Goal: Browse casually: Explore the website without a specific task or goal

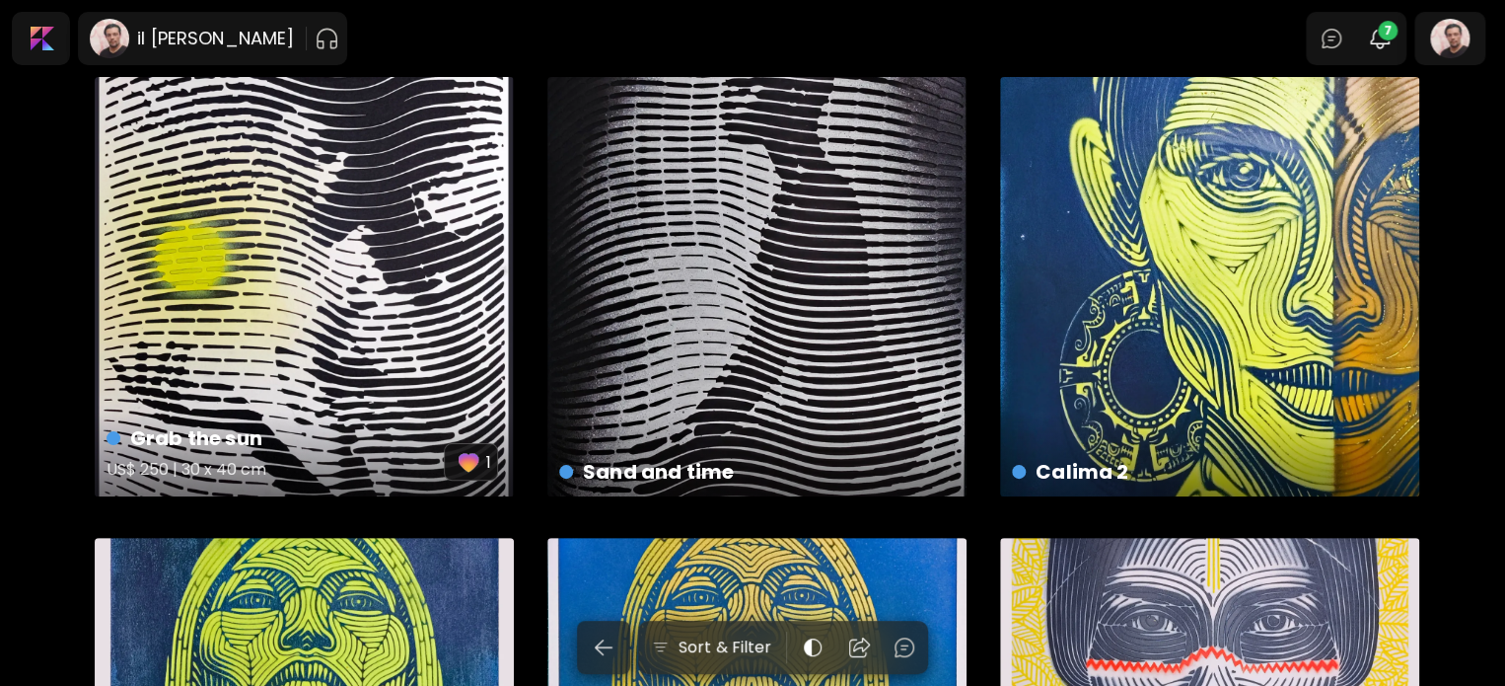
click at [469, 469] on img "button" at bounding box center [469, 462] width 28 height 28
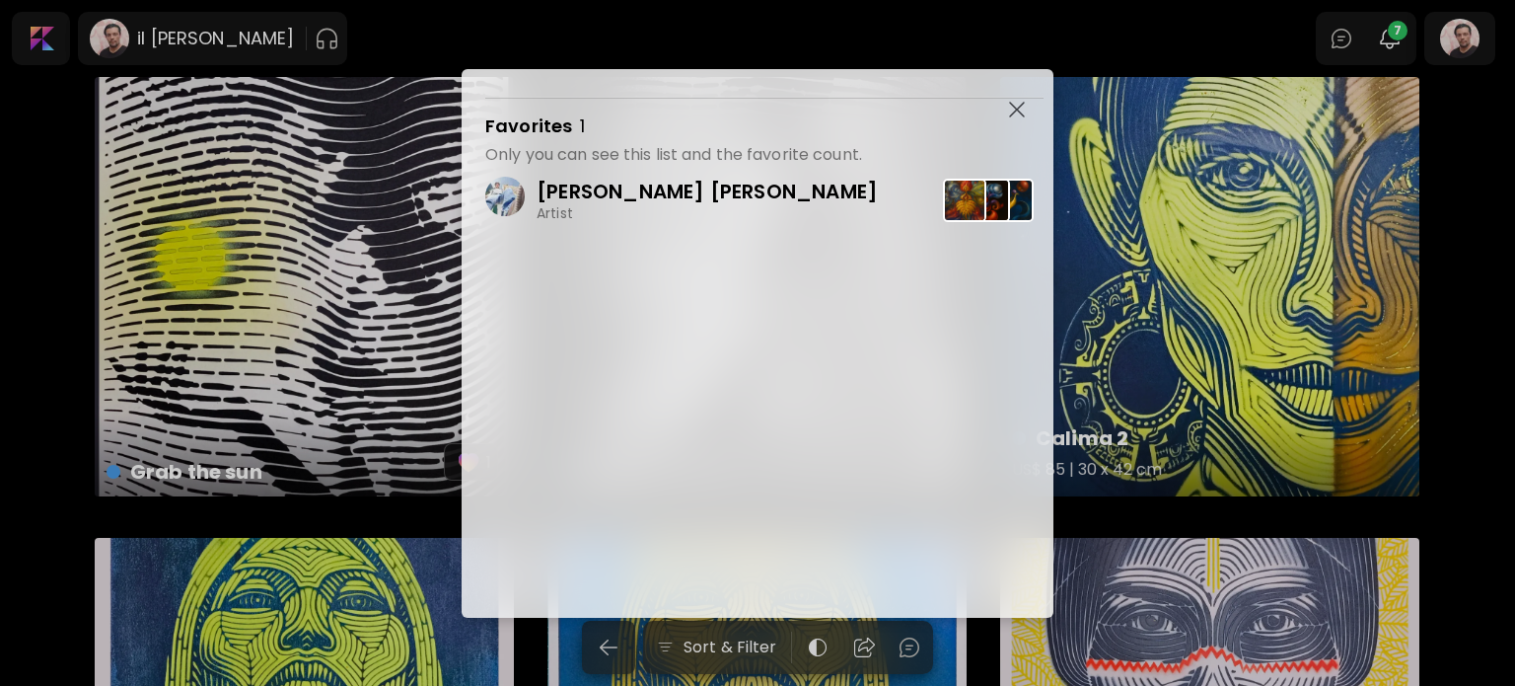
click at [1017, 111] on img "button" at bounding box center [1017, 110] width 16 height 16
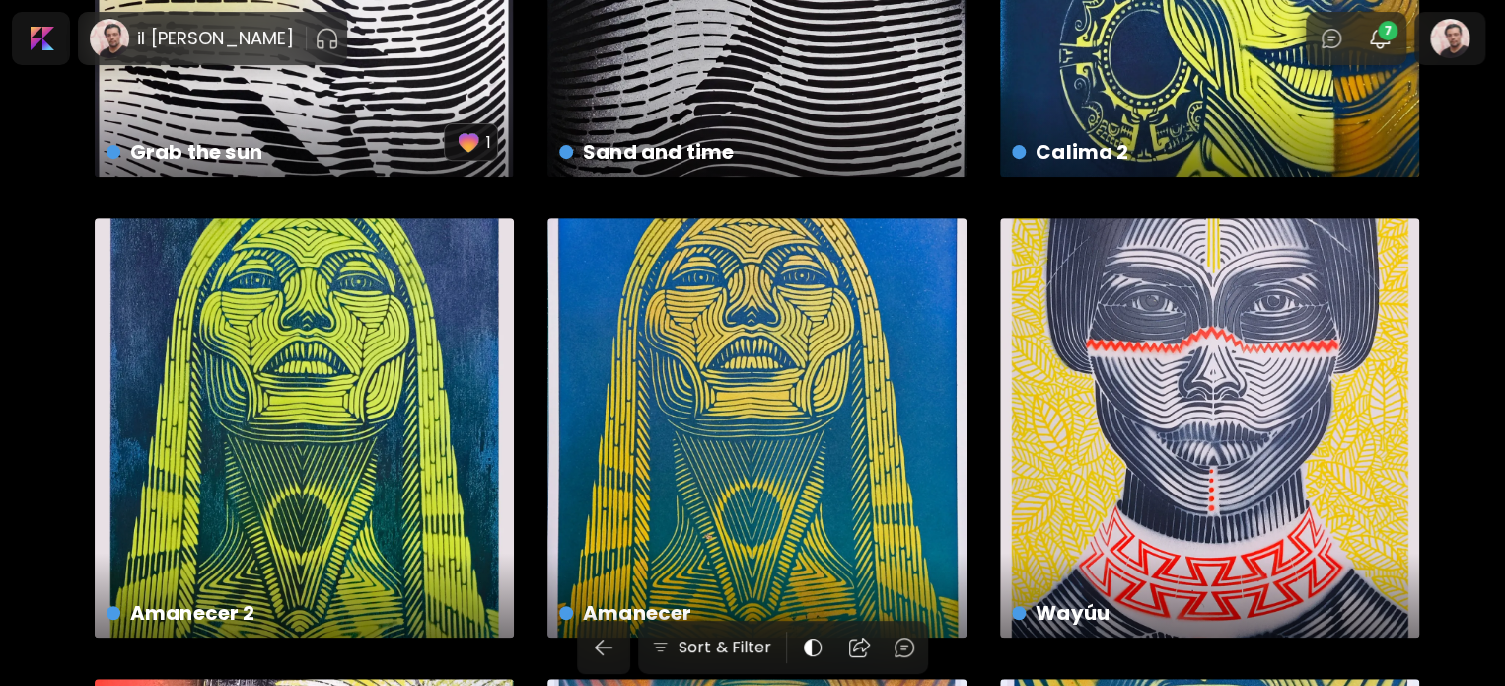
scroll to position [185, 0]
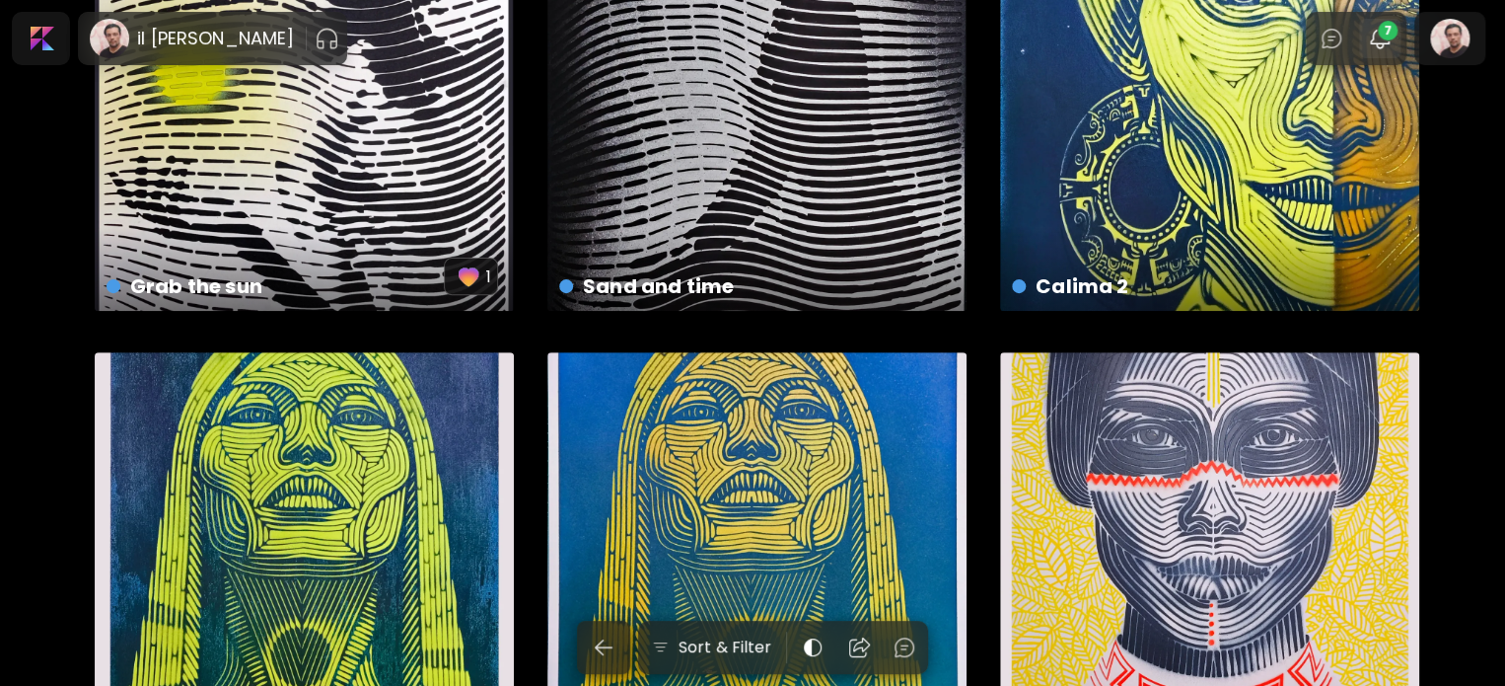
click at [1398, 33] on span "7" at bounding box center [1388, 31] width 20 height 20
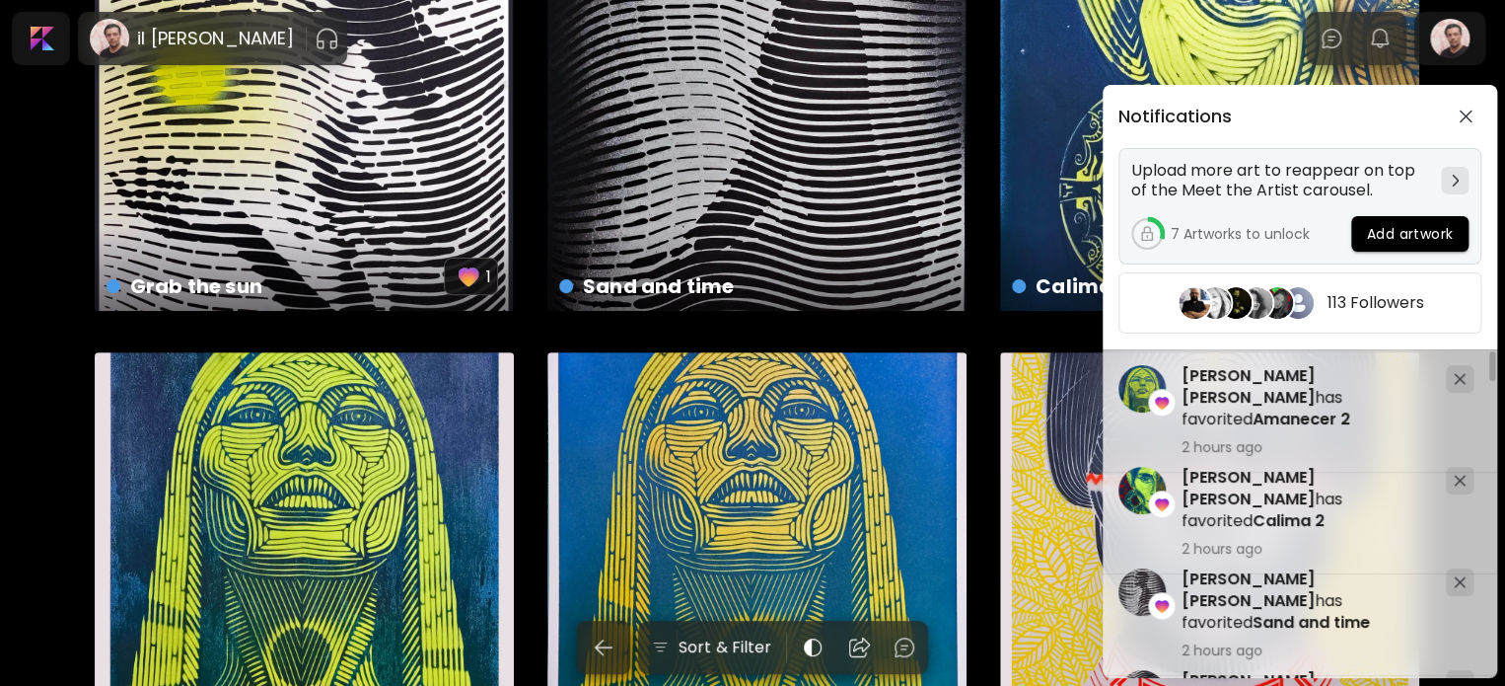
click at [1251, 164] on h5 "Upload more art to reappear on top of the Meet the Artist carousel." at bounding box center [1282, 180] width 302 height 39
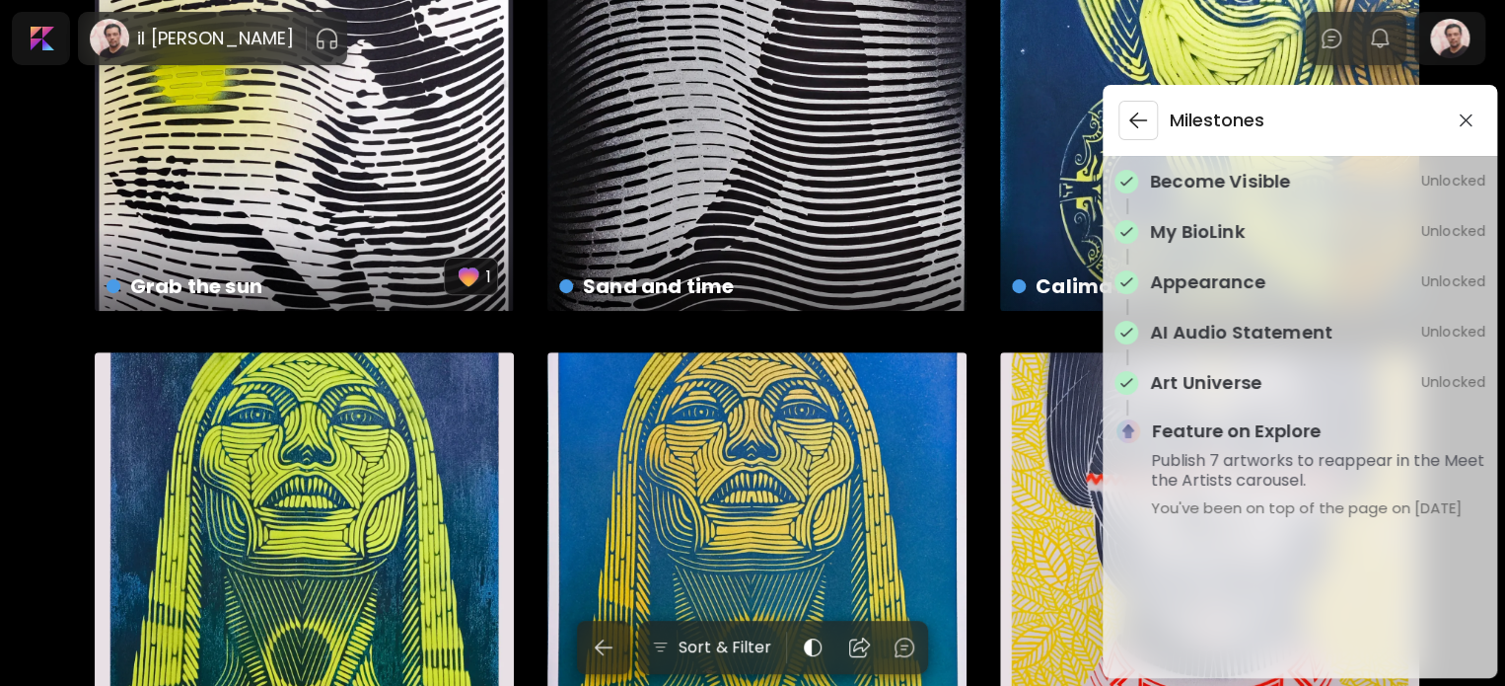
click at [1136, 121] on img "button" at bounding box center [1138, 120] width 24 height 24
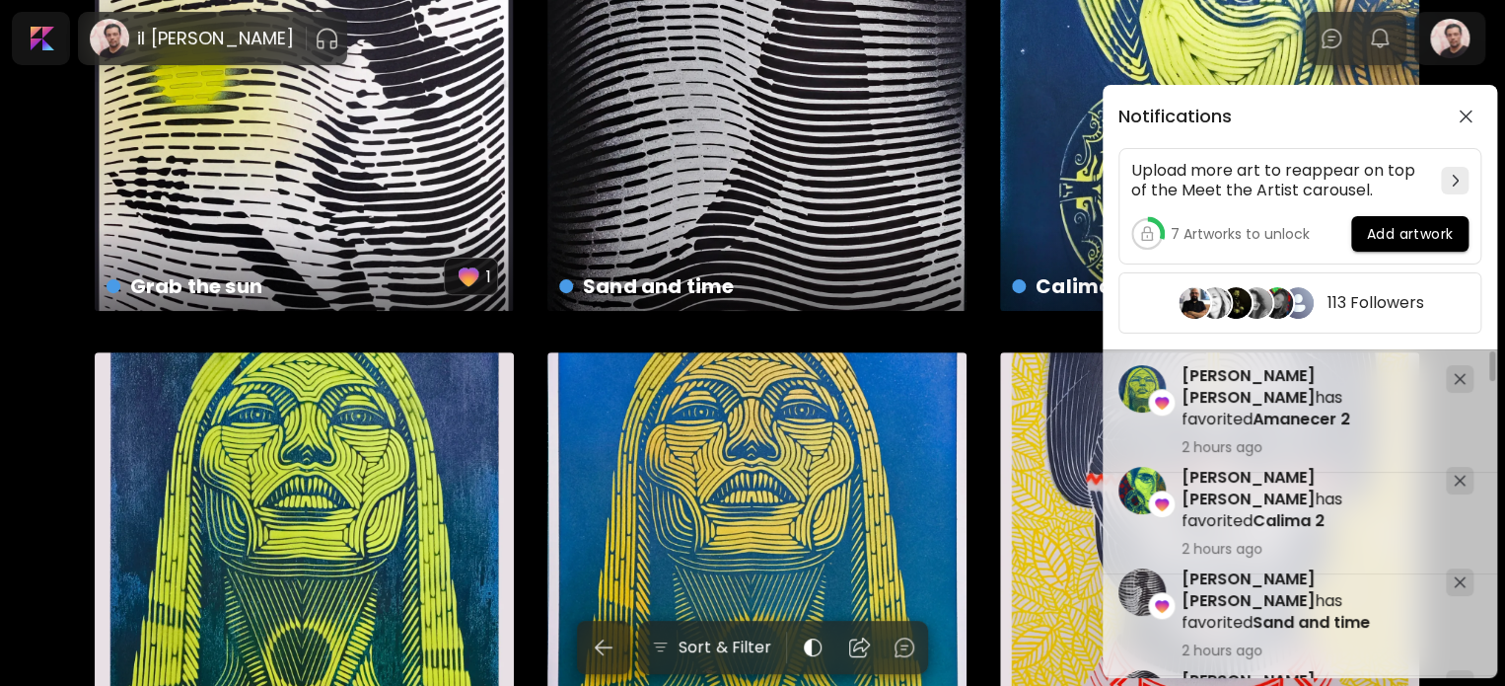
click at [1443, 146] on div "Notifications Upload more art to reappear on top of the Meet the Artist carouse…" at bounding box center [1300, 217] width 395 height 264
click at [1472, 101] on button "button" at bounding box center [1466, 117] width 32 height 32
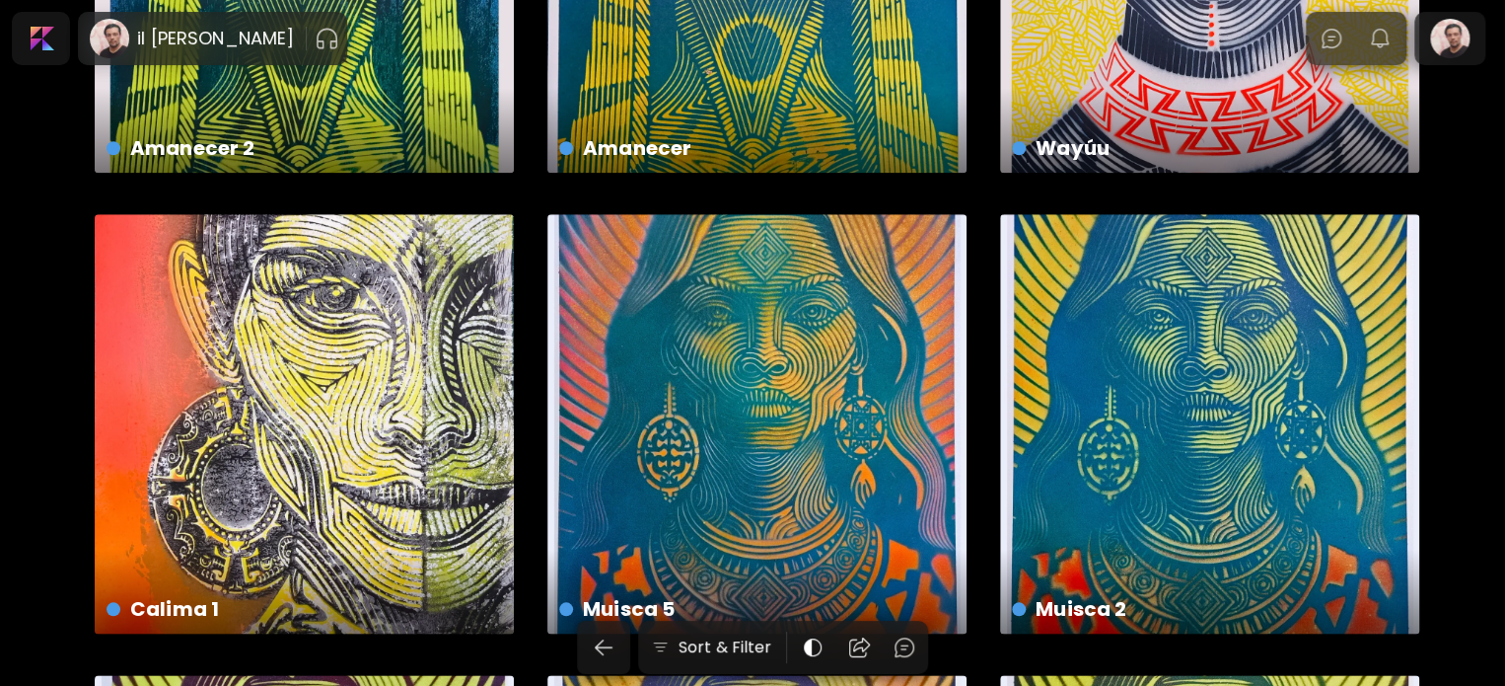
scroll to position [395, 0]
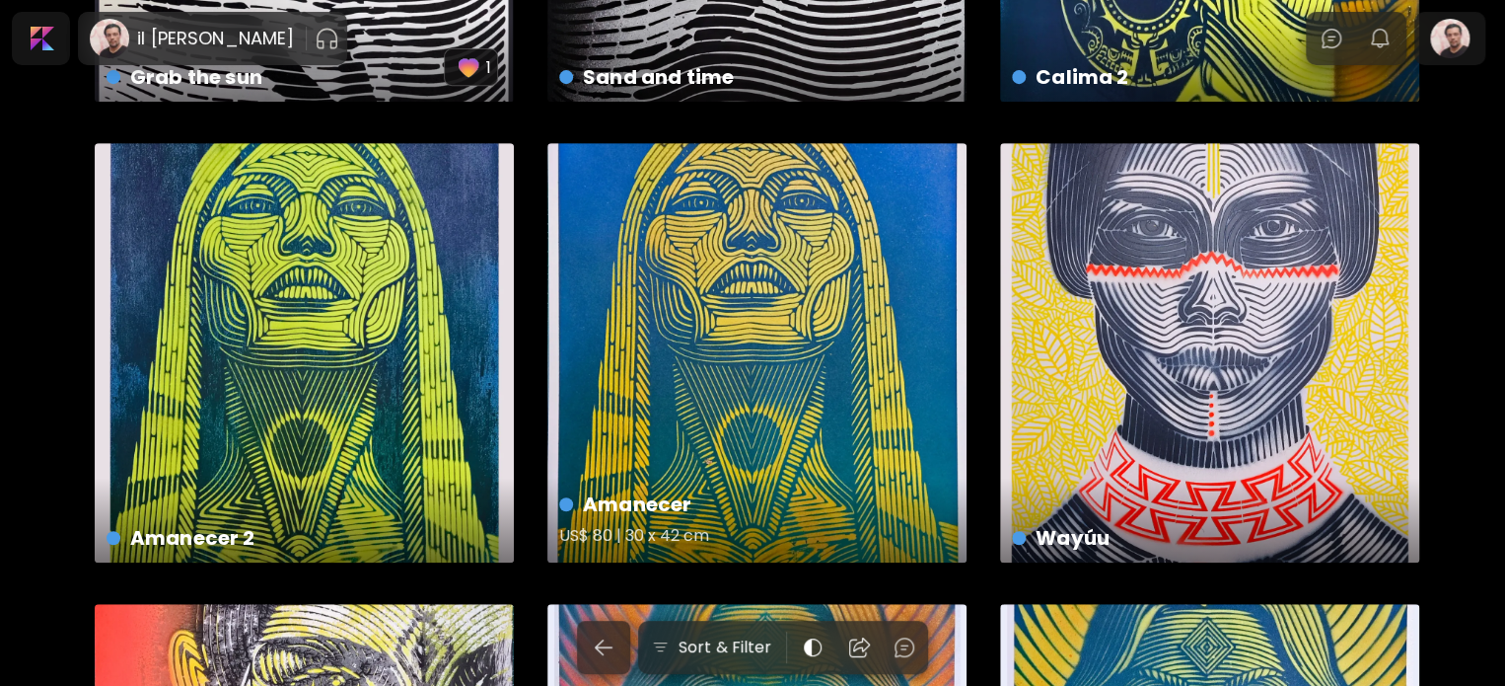
click at [718, 334] on div "Amanecer US$ 80 | 30 x 42 cm" at bounding box center [756, 352] width 419 height 419
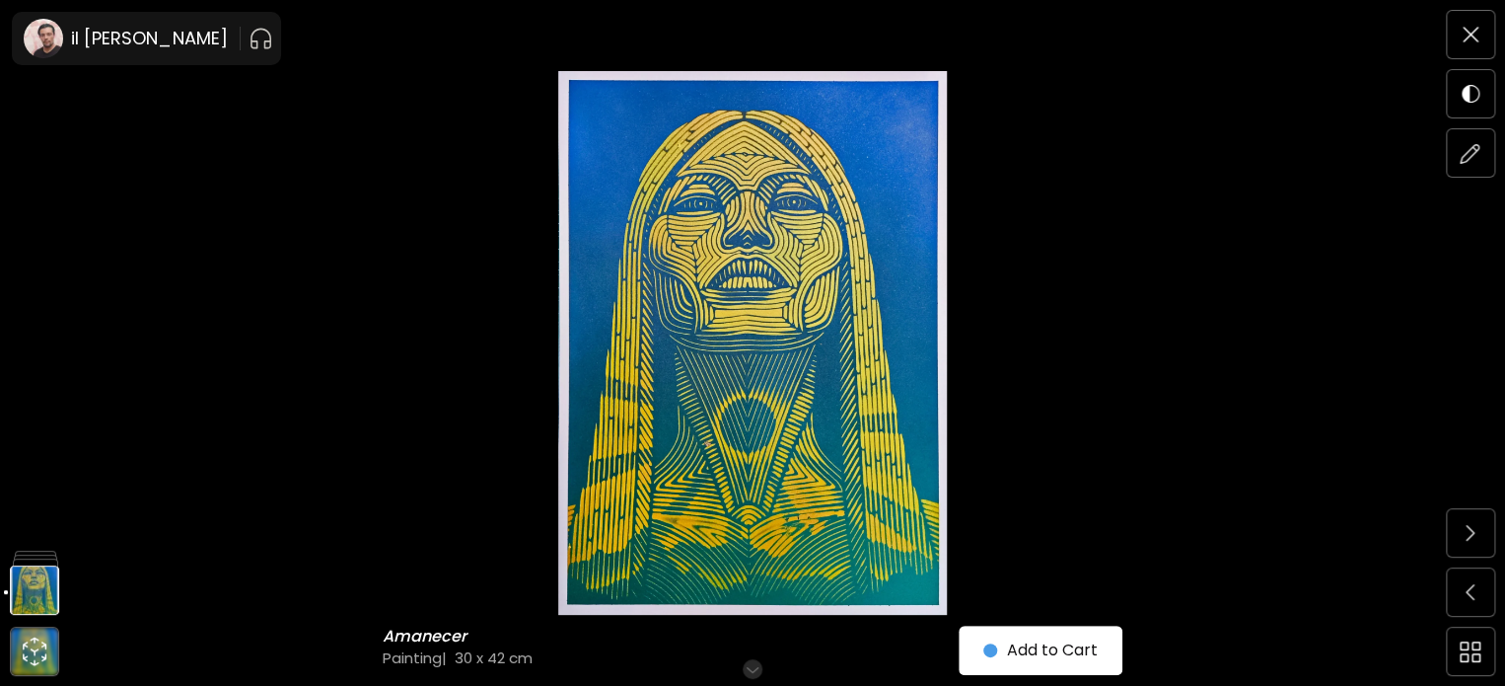
click at [734, 303] on img at bounding box center [752, 342] width 1339 height 543
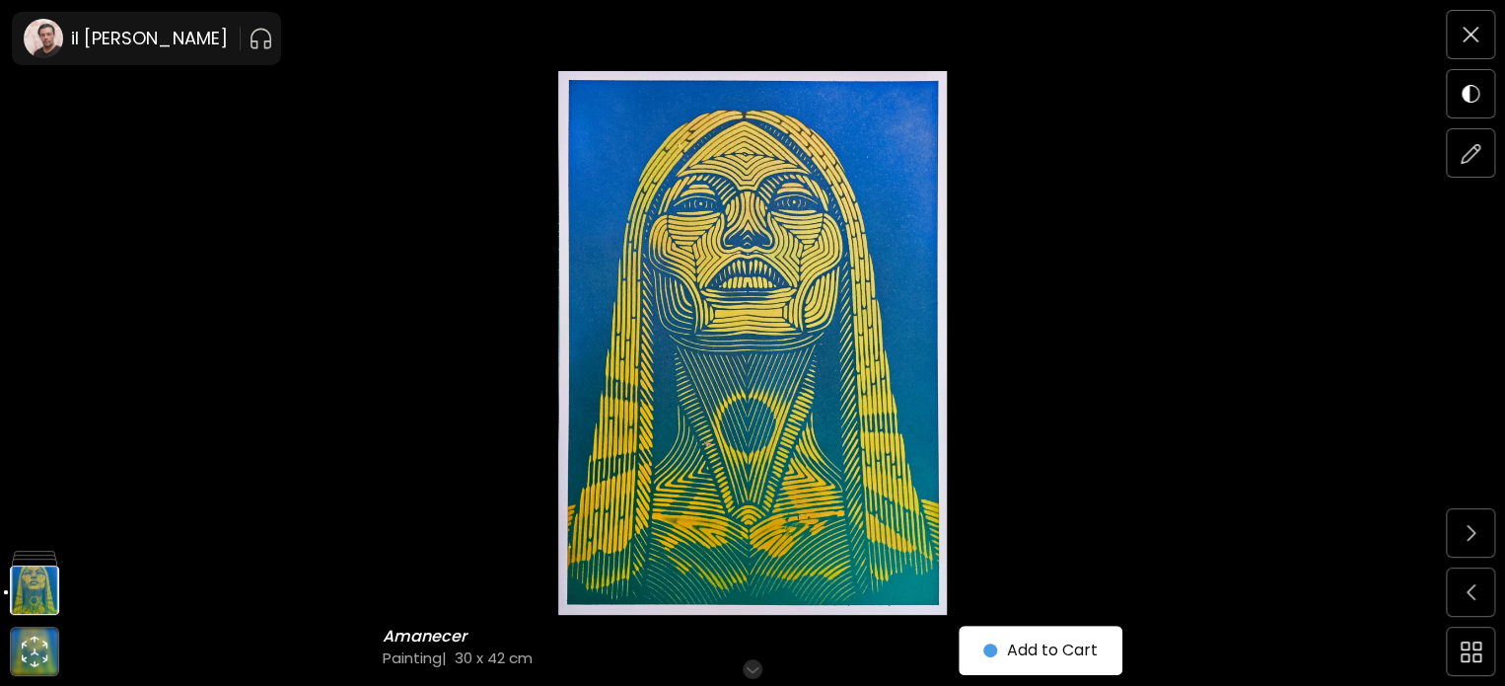
scroll to position [99, 0]
click at [49, 535] on img at bounding box center [34, 533] width 49 height 49
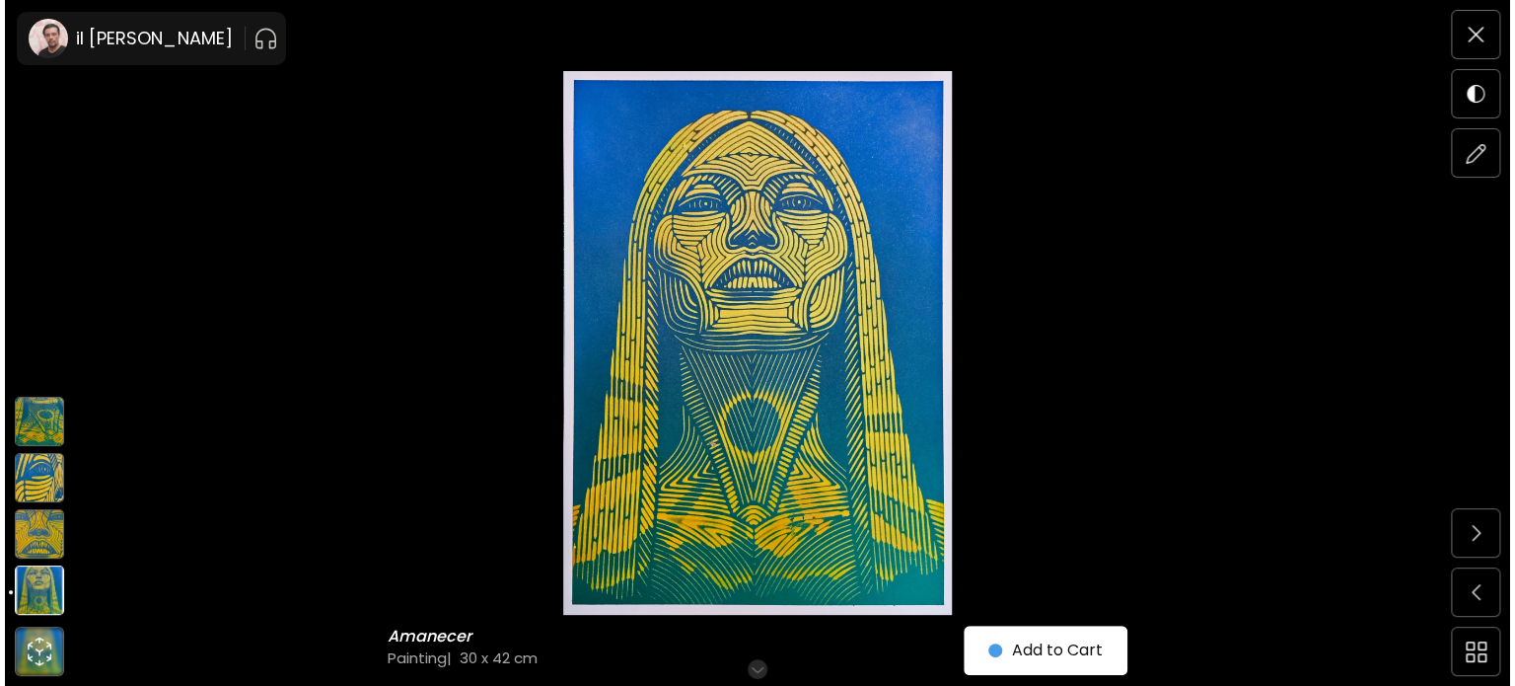
scroll to position [843, 0]
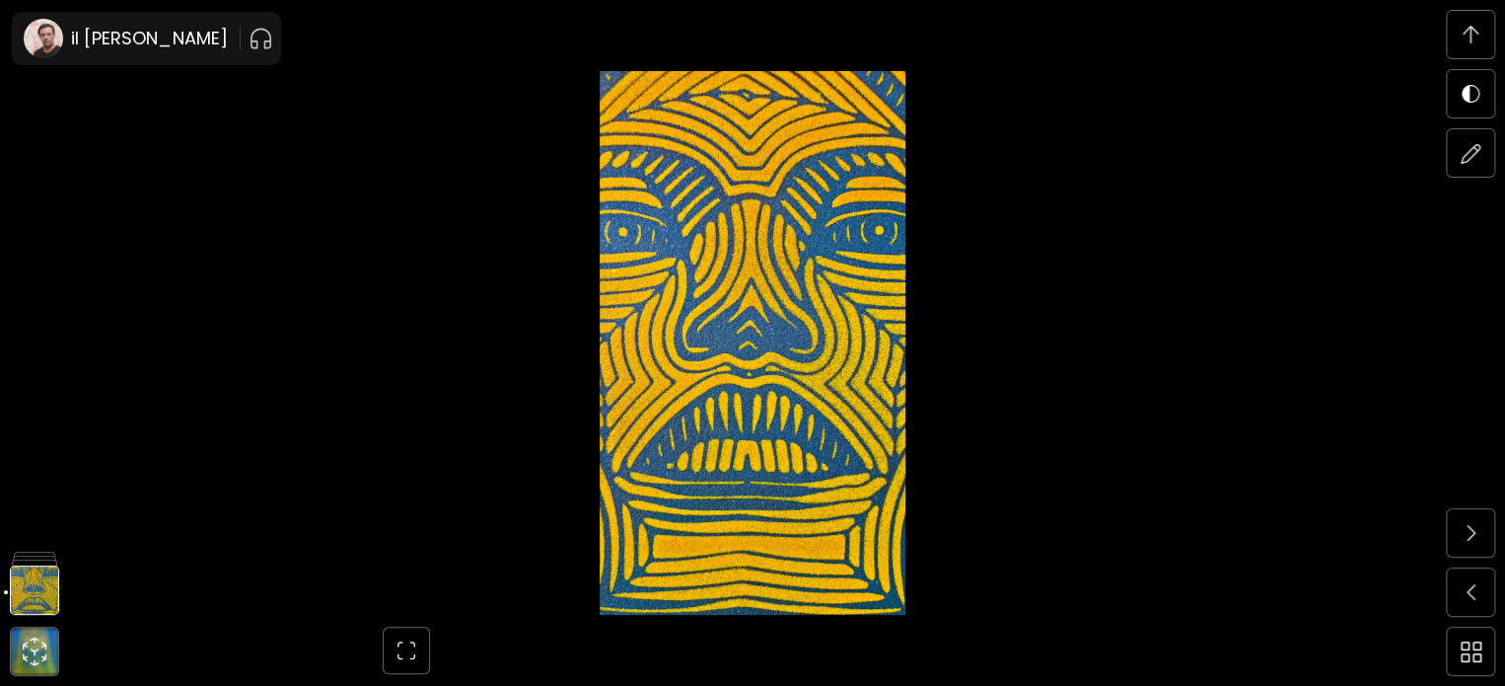
click at [787, 347] on img at bounding box center [752, 342] width 1339 height 543
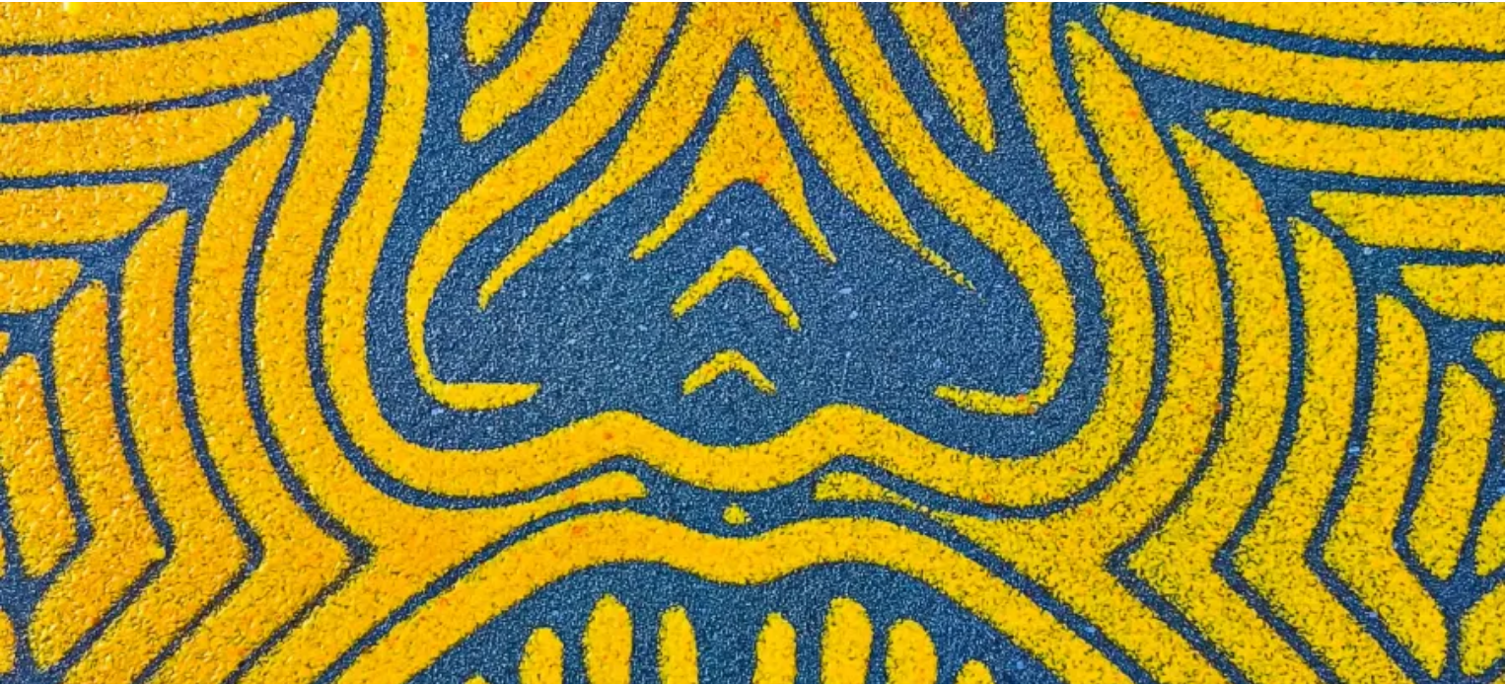
scroll to position [1381, 0]
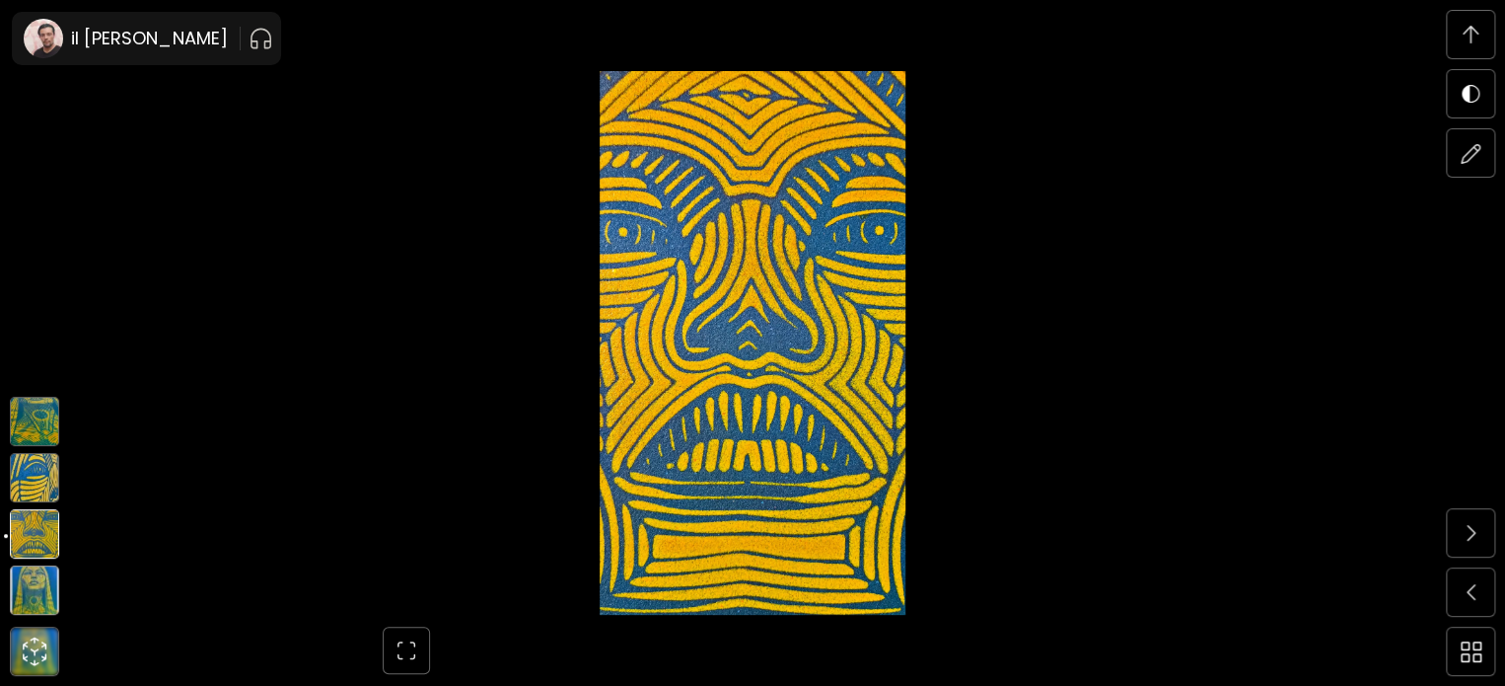
click at [24, 479] on img at bounding box center [34, 477] width 49 height 49
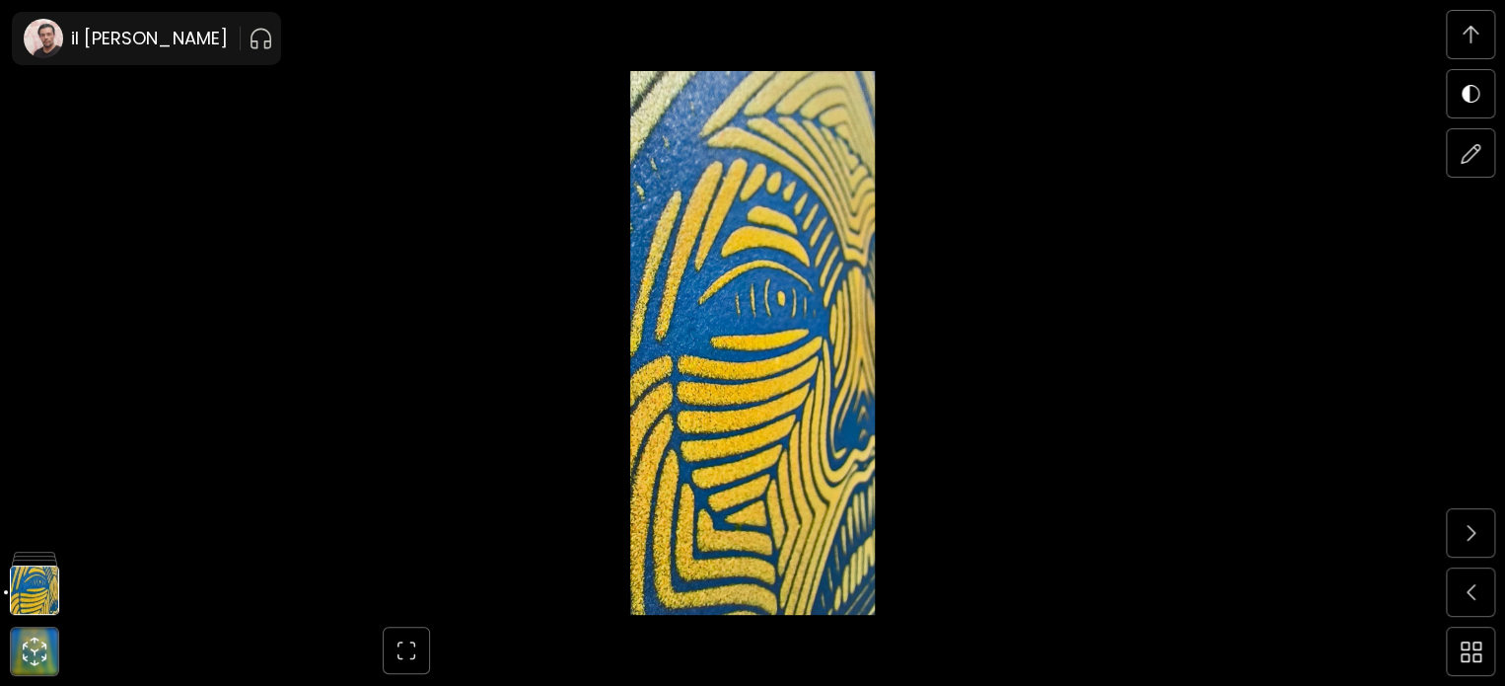
click at [720, 287] on img at bounding box center [752, 342] width 1339 height 543
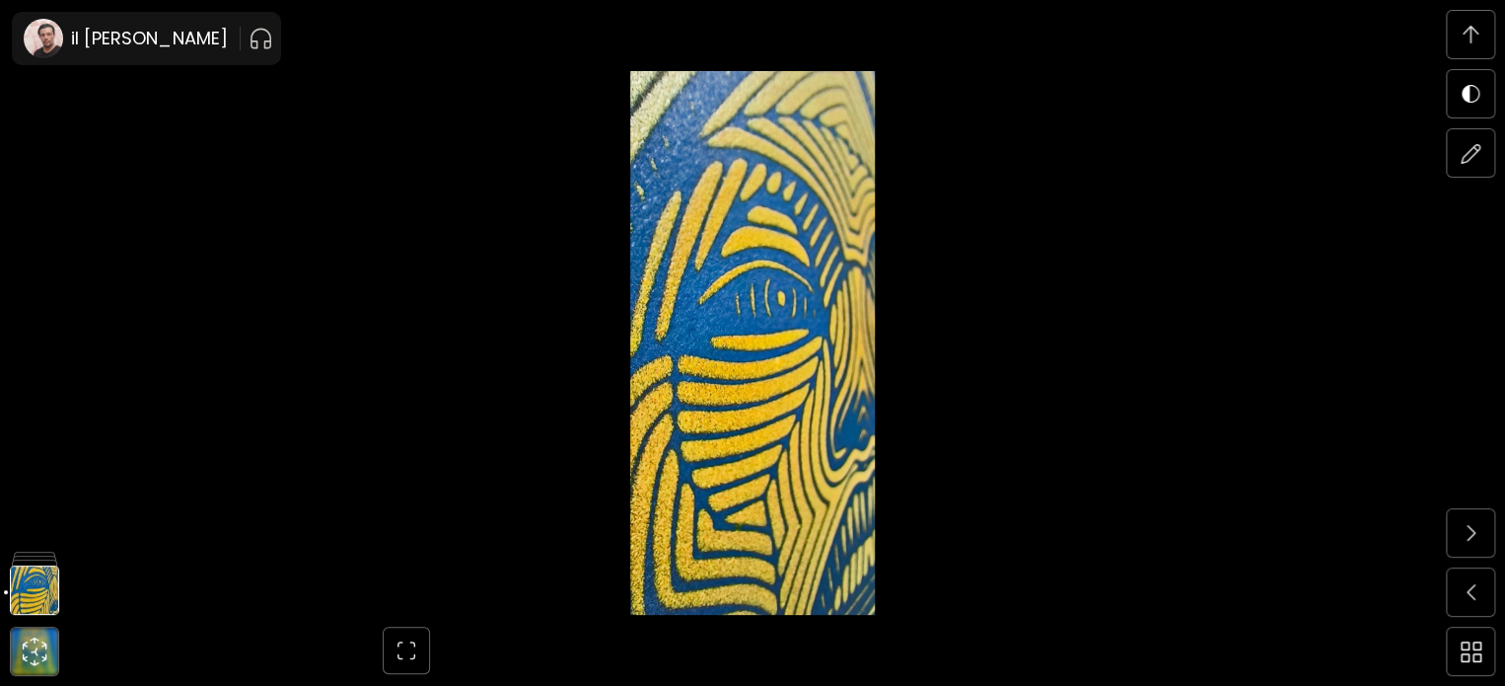
scroll to position [4482, 0]
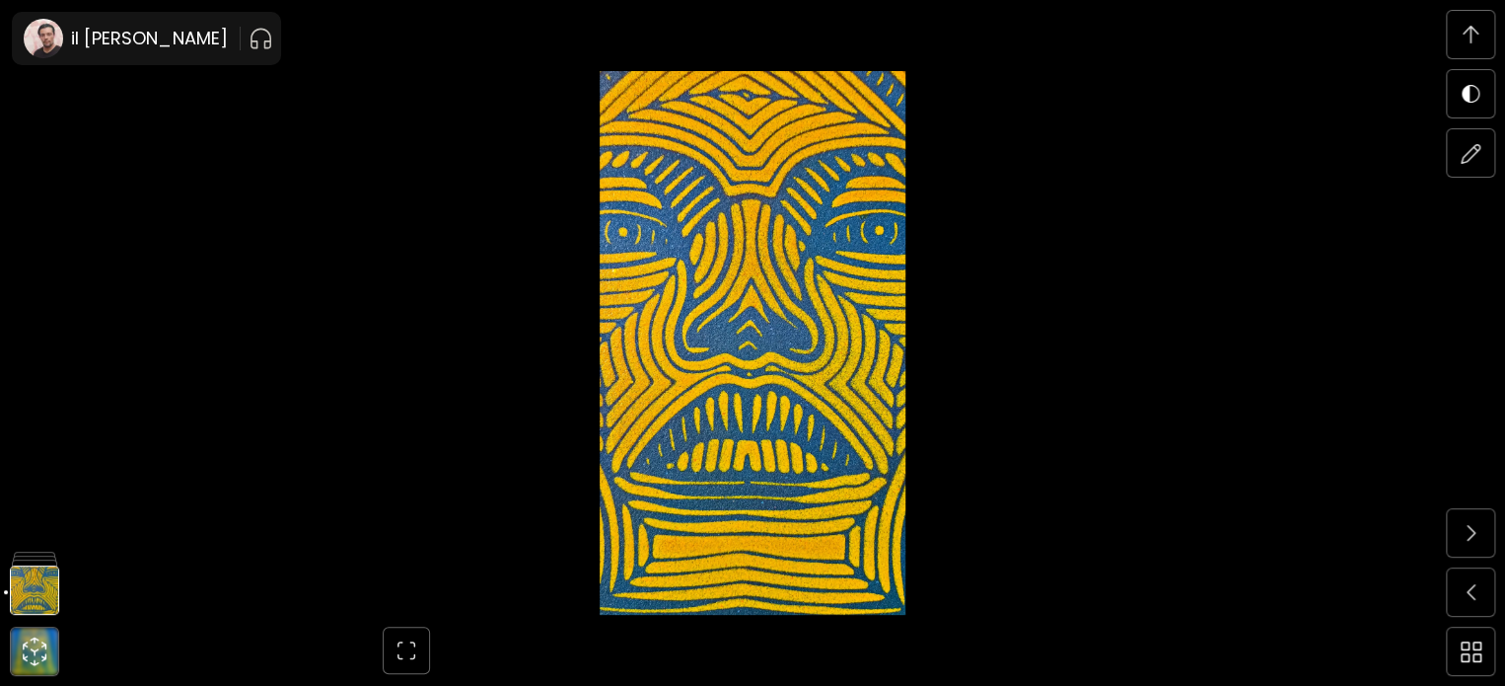
click at [1463, 47] on span at bounding box center [1470, 34] width 41 height 41
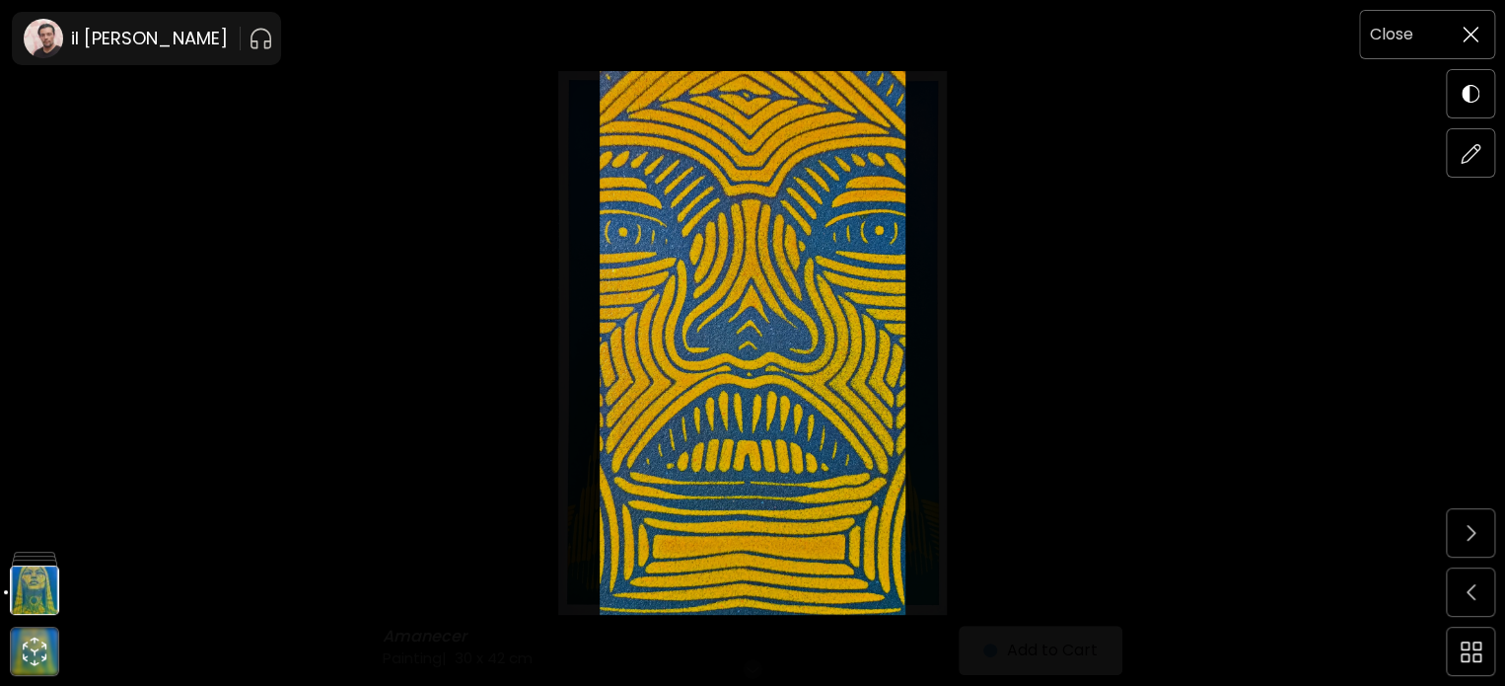
scroll to position [0, 0]
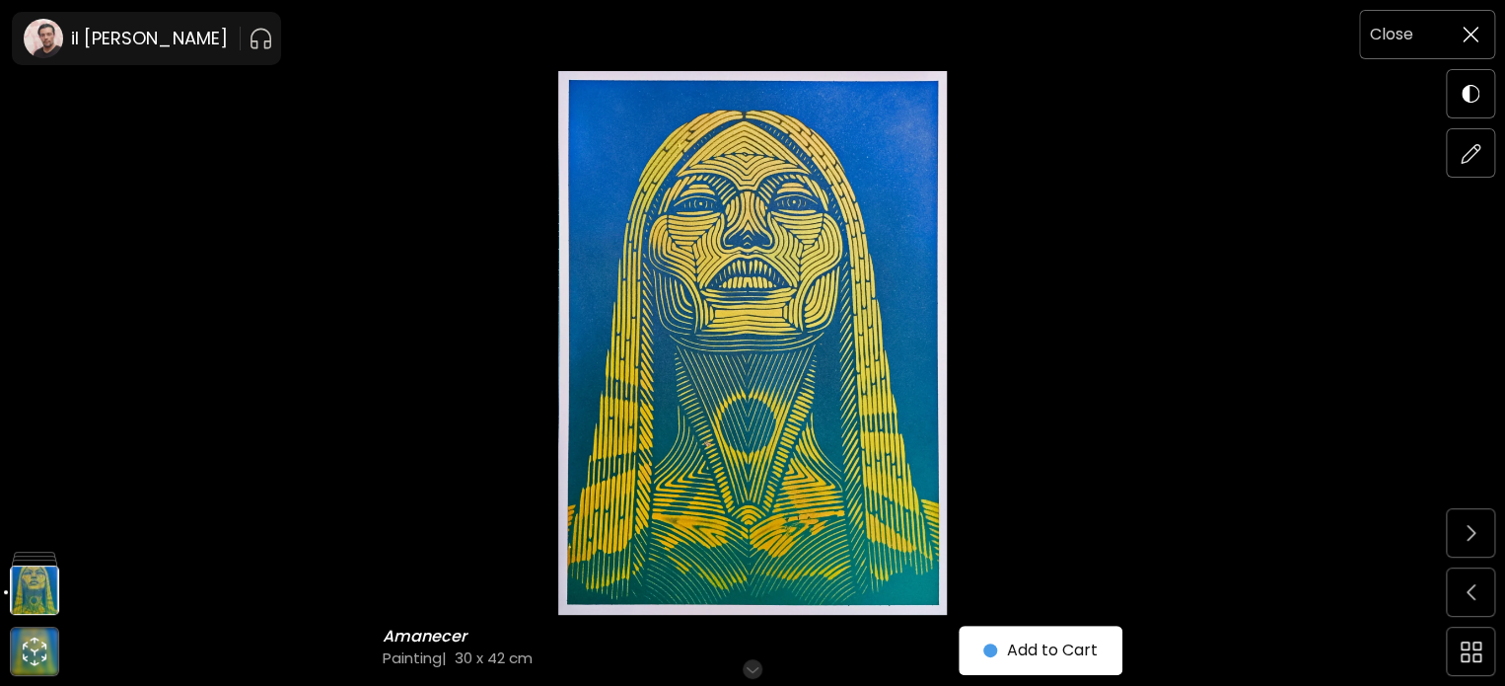
click at [1480, 40] on span at bounding box center [1470, 34] width 41 height 41
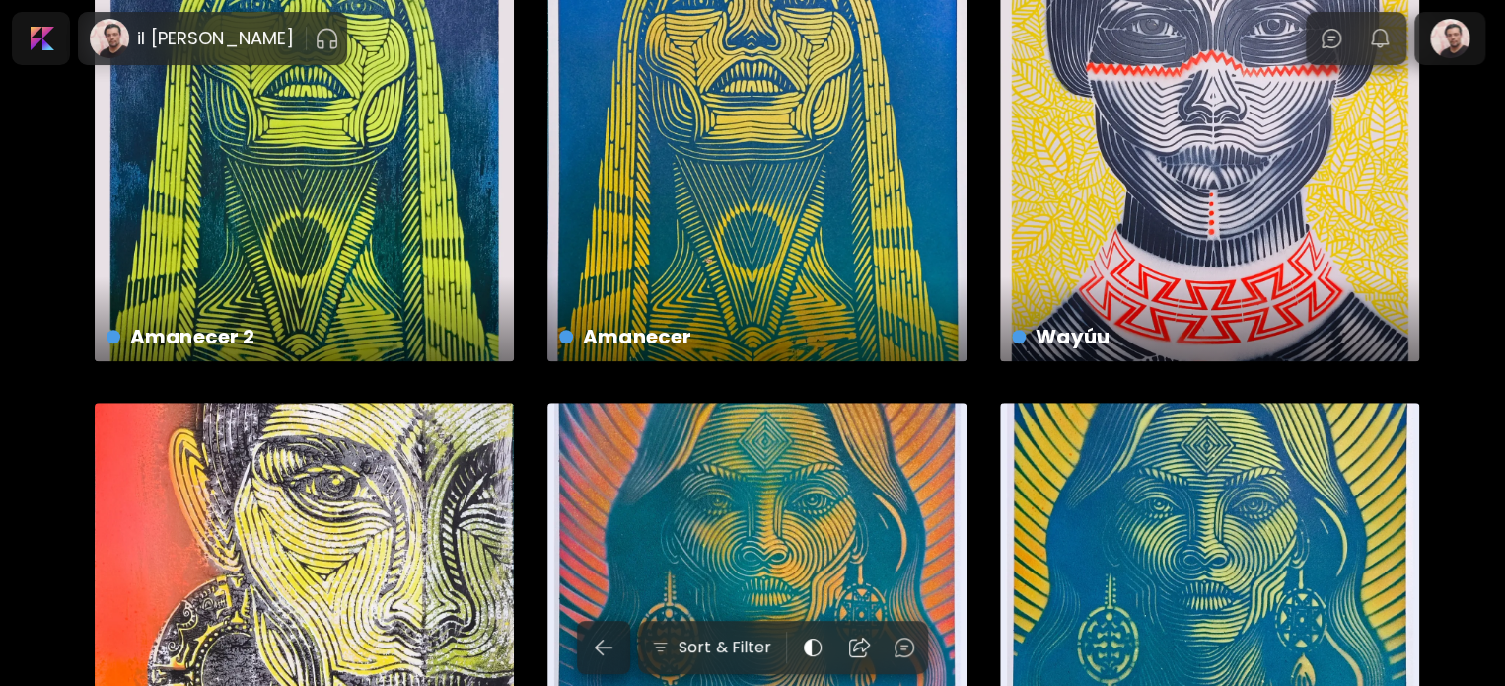
scroll to position [592, 0]
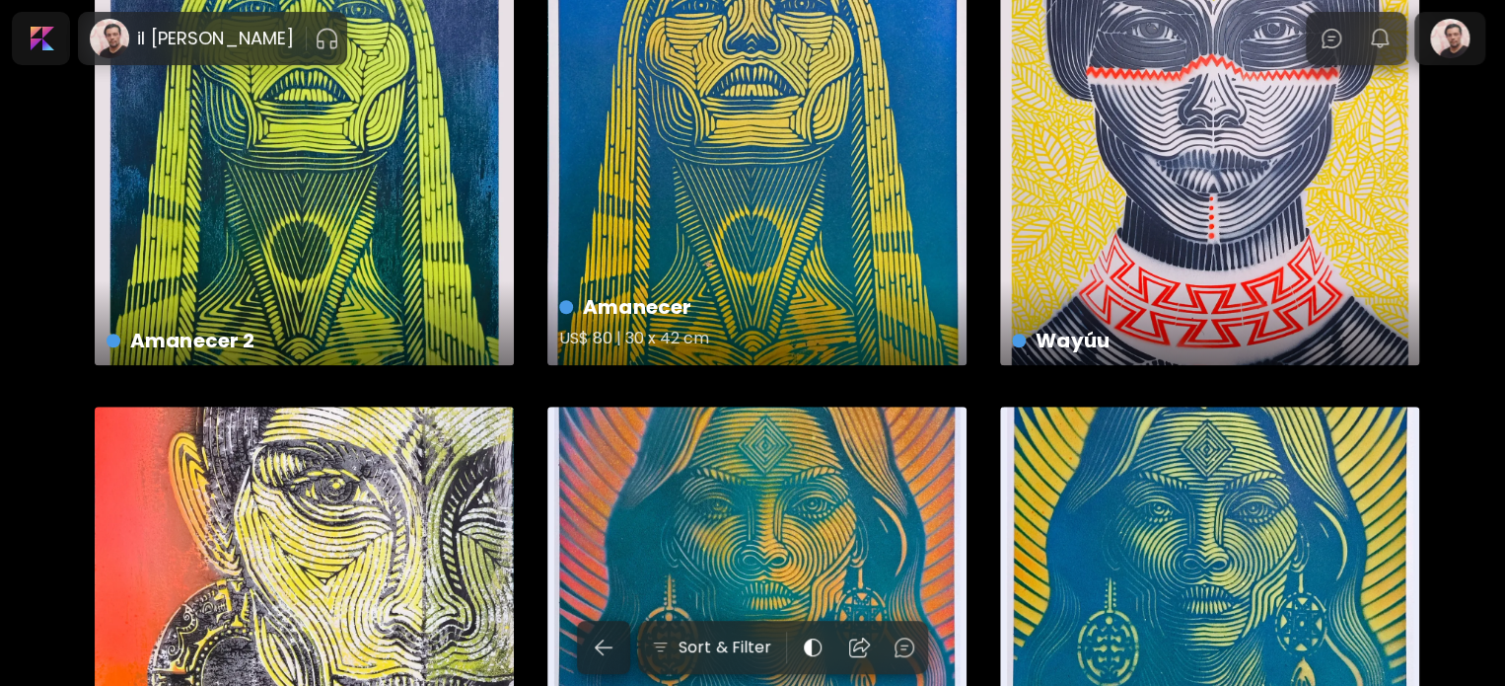
click at [683, 162] on div "Amanecer US$ 80 | 30 x 42 cm" at bounding box center [756, 155] width 419 height 419
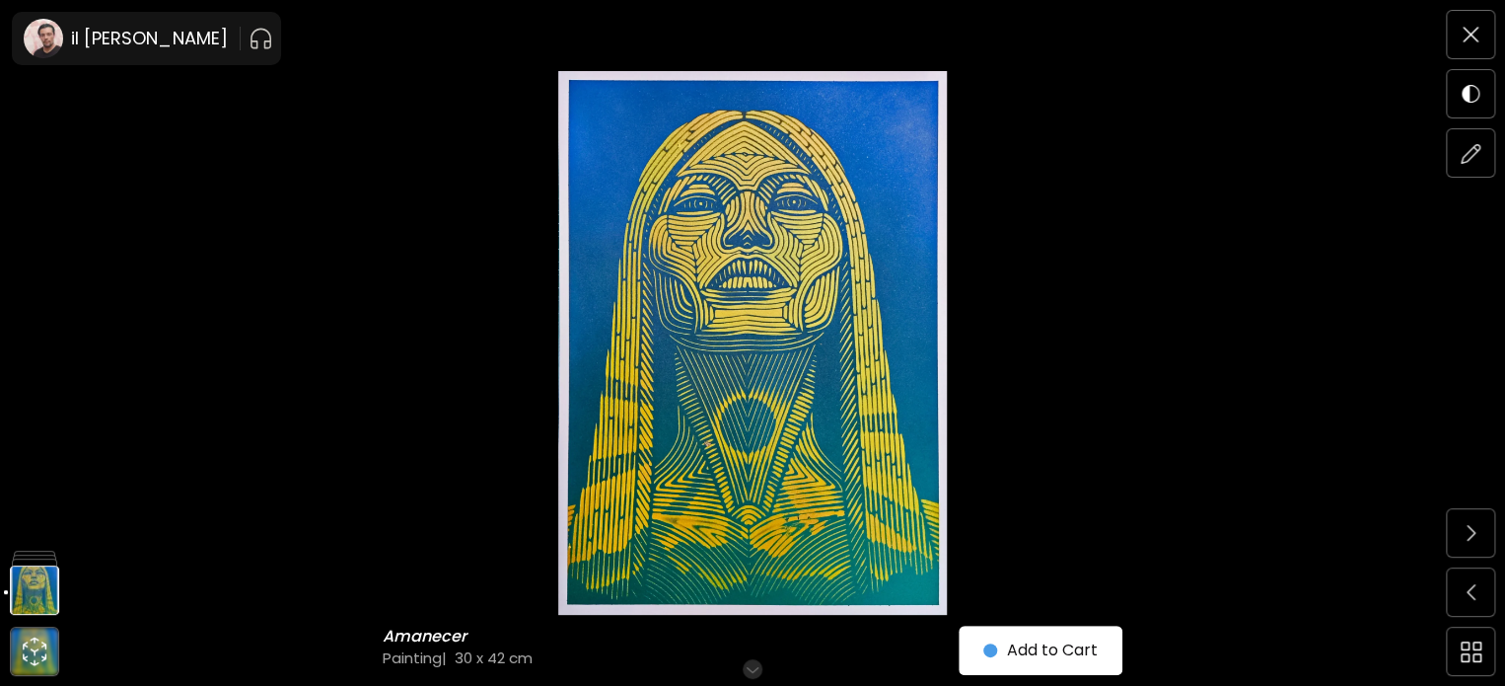
click at [769, 88] on img at bounding box center [752, 342] width 1339 height 543
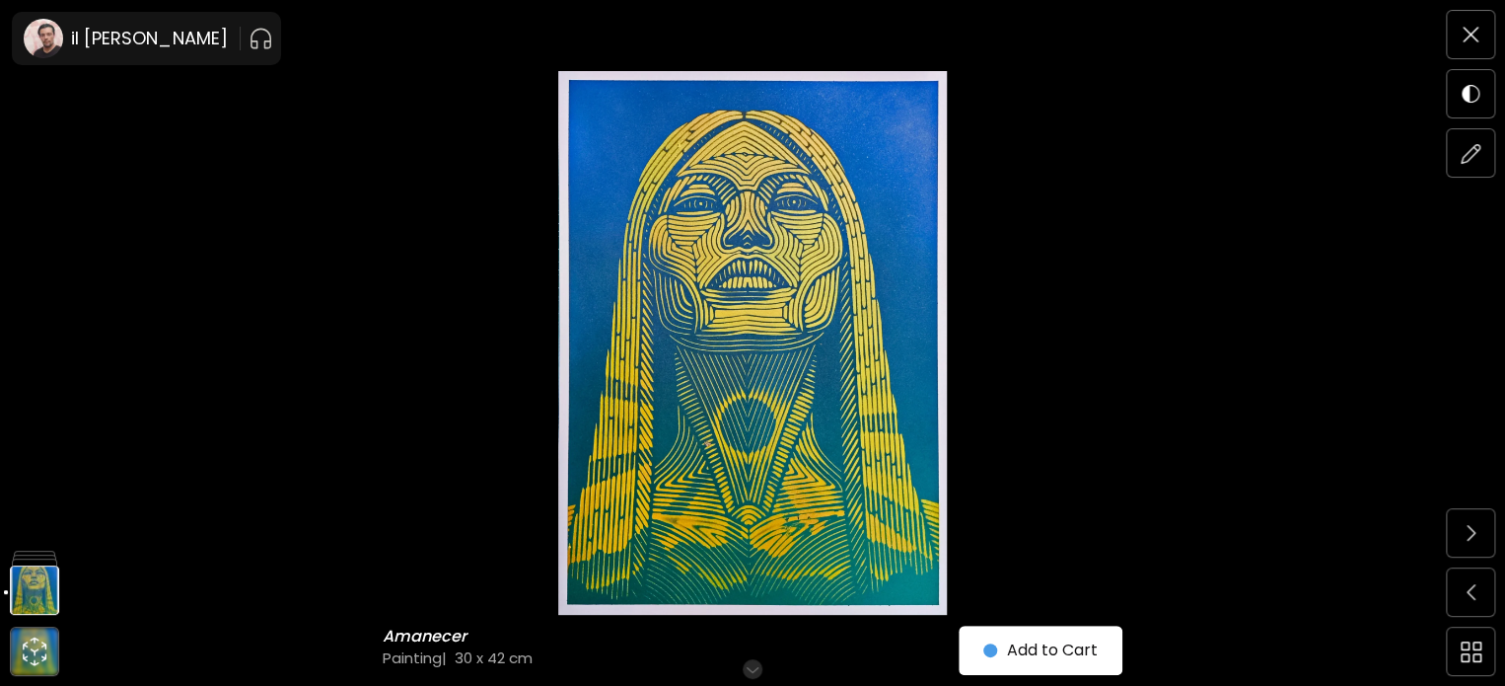
click at [1140, 509] on img at bounding box center [752, 342] width 1339 height 543
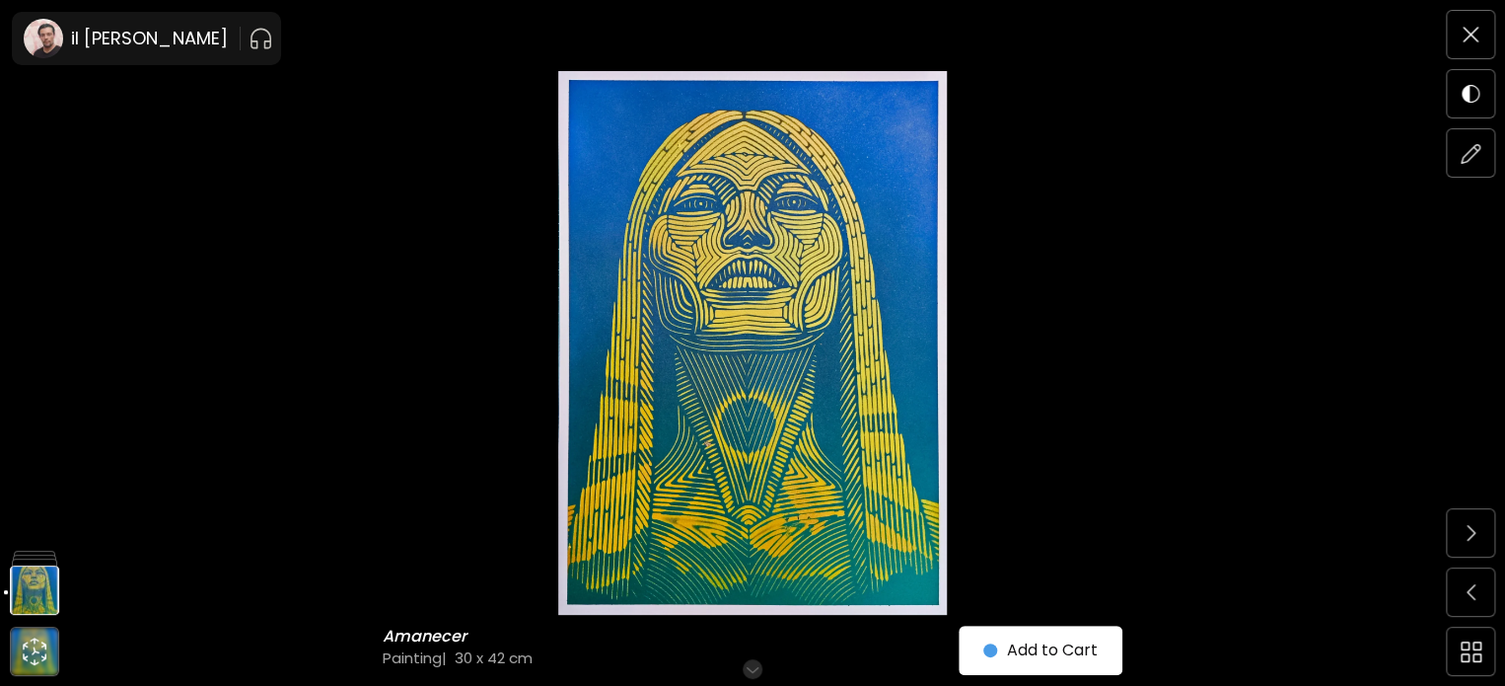
click at [633, 259] on img at bounding box center [752, 342] width 1339 height 543
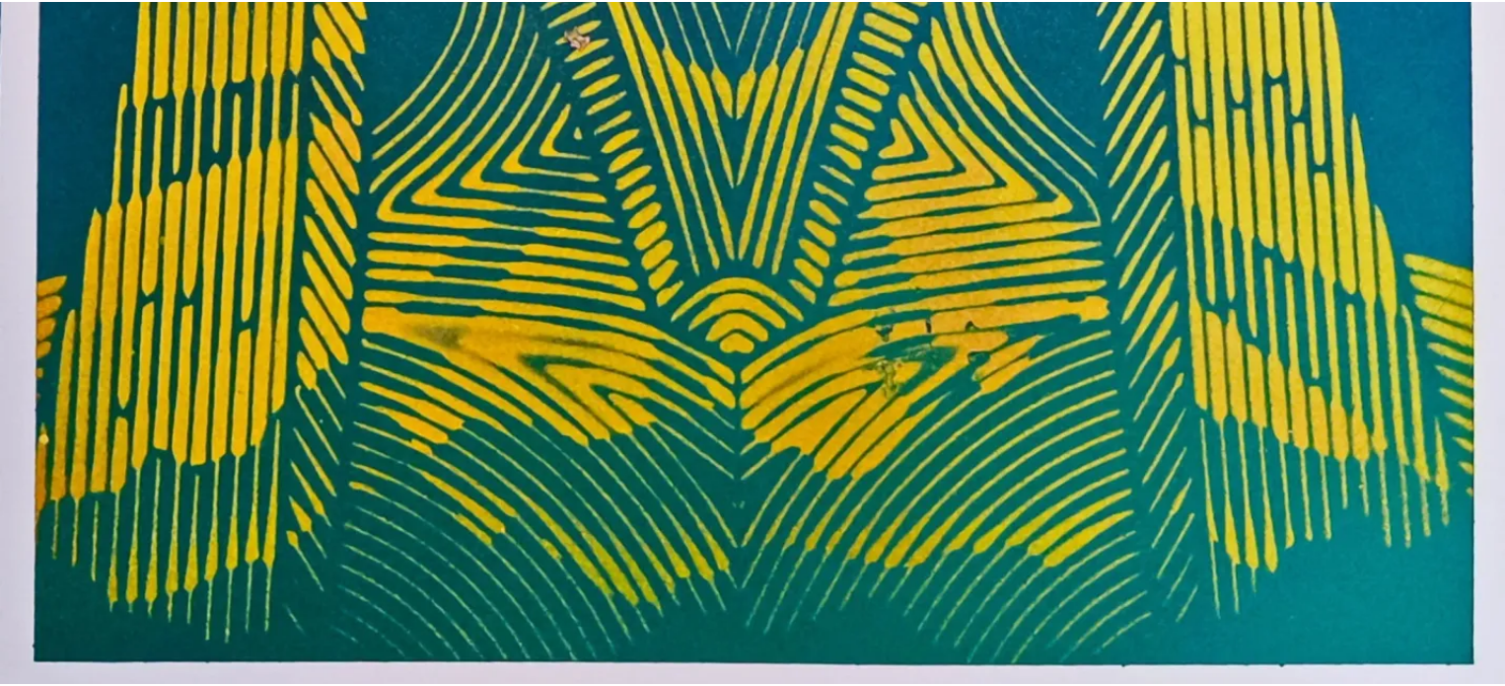
scroll to position [1418, 0]
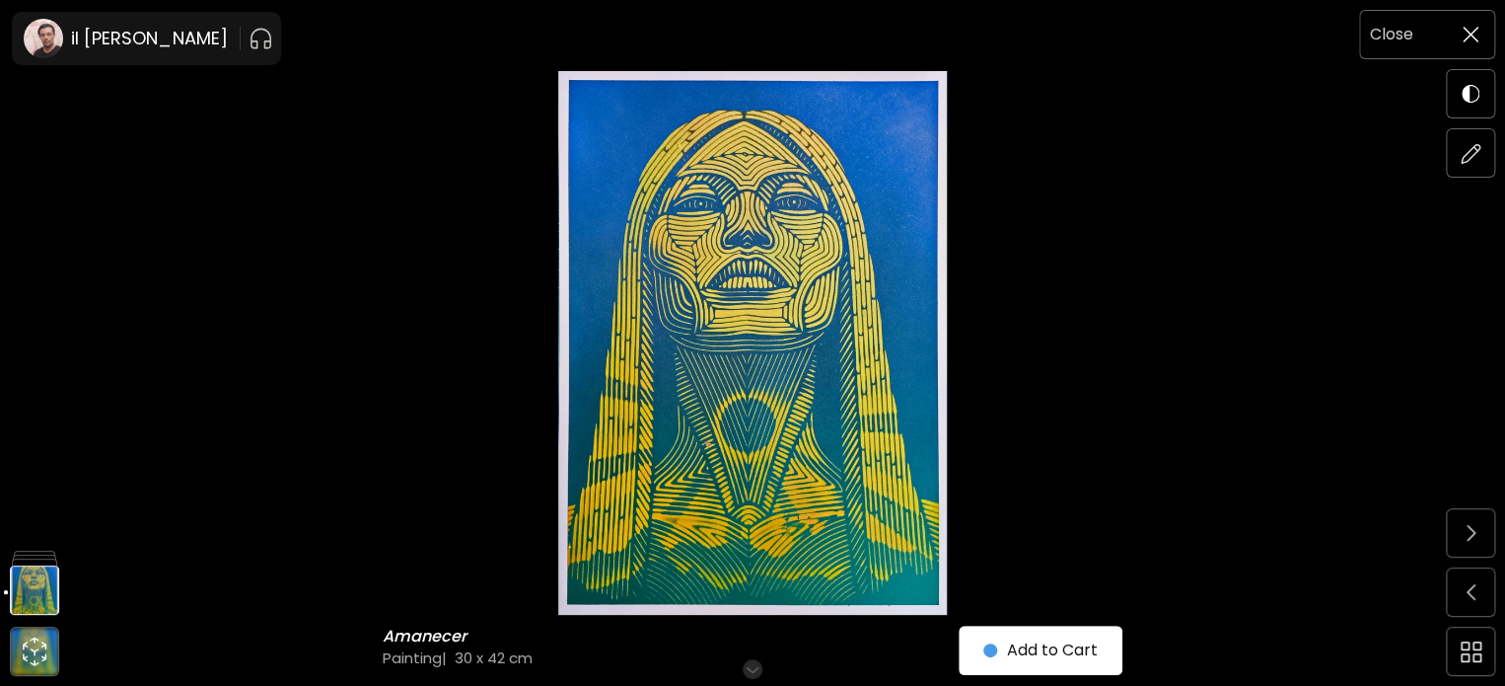
click at [1474, 31] on img at bounding box center [1471, 35] width 16 height 16
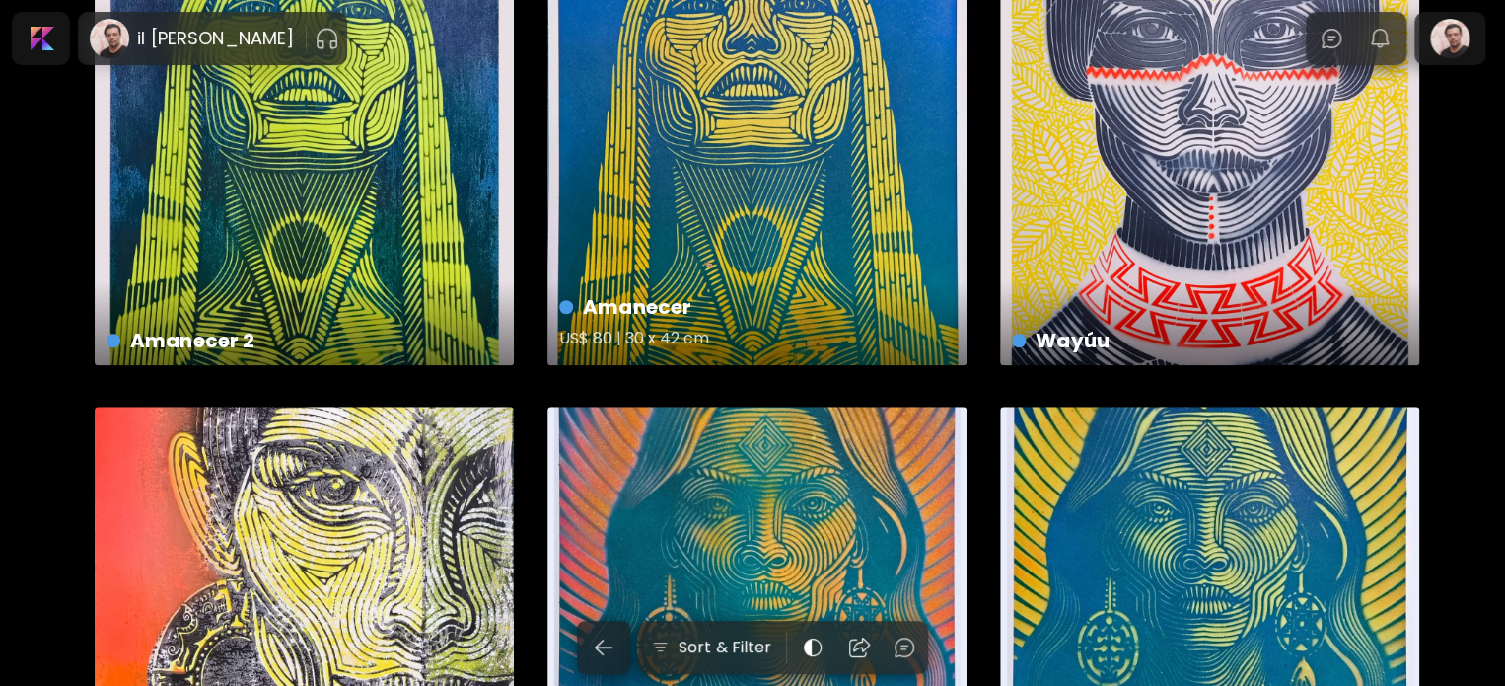
scroll to position [296, 0]
